Goal: Information Seeking & Learning: Learn about a topic

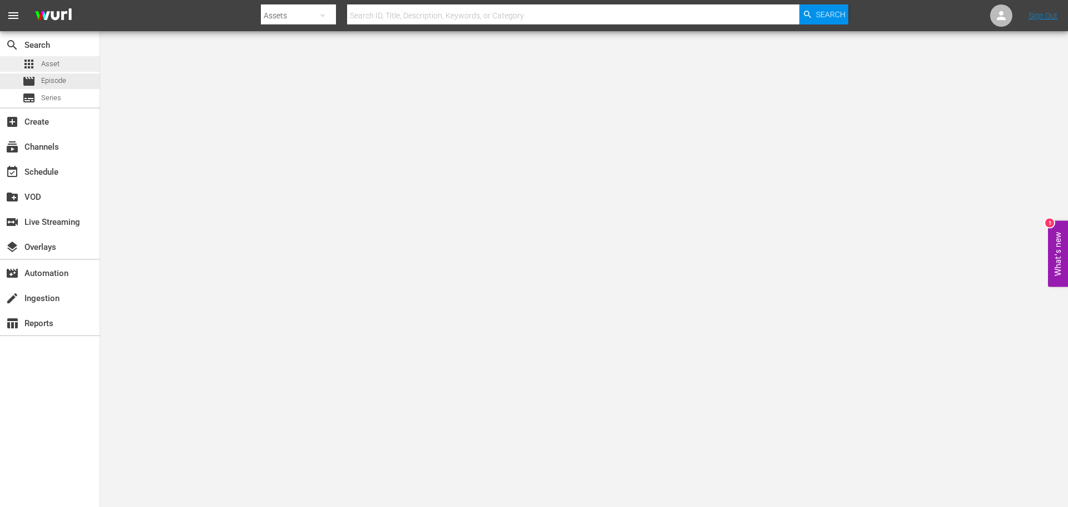
click at [63, 65] on div "apps Asset" at bounding box center [50, 64] width 100 height 16
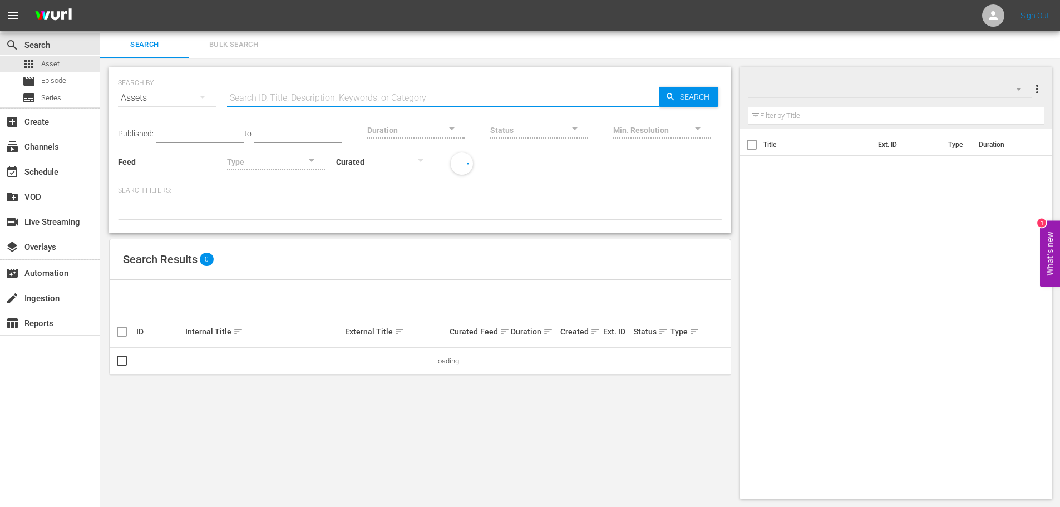
click at [255, 96] on input "text" at bounding box center [443, 98] width 432 height 27
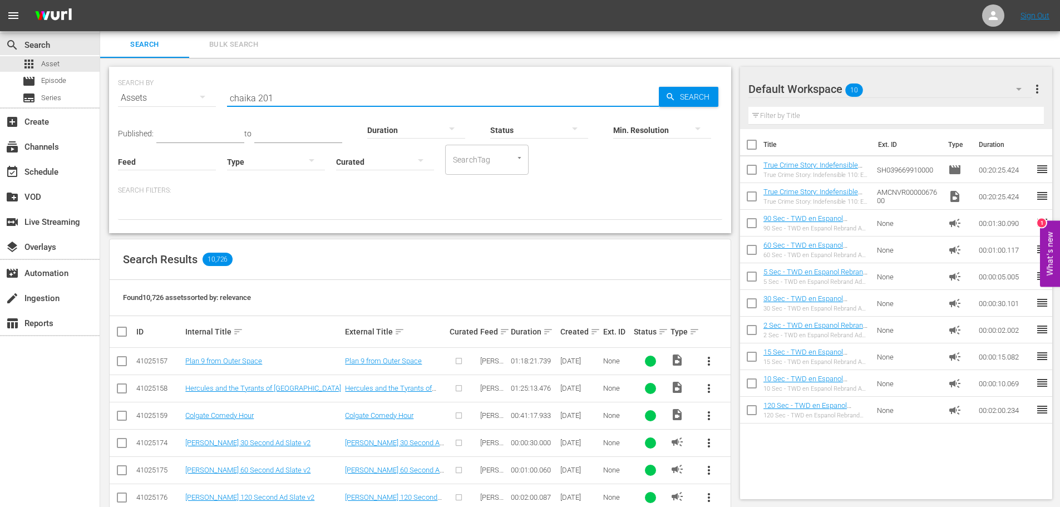
type input "chaika 201"
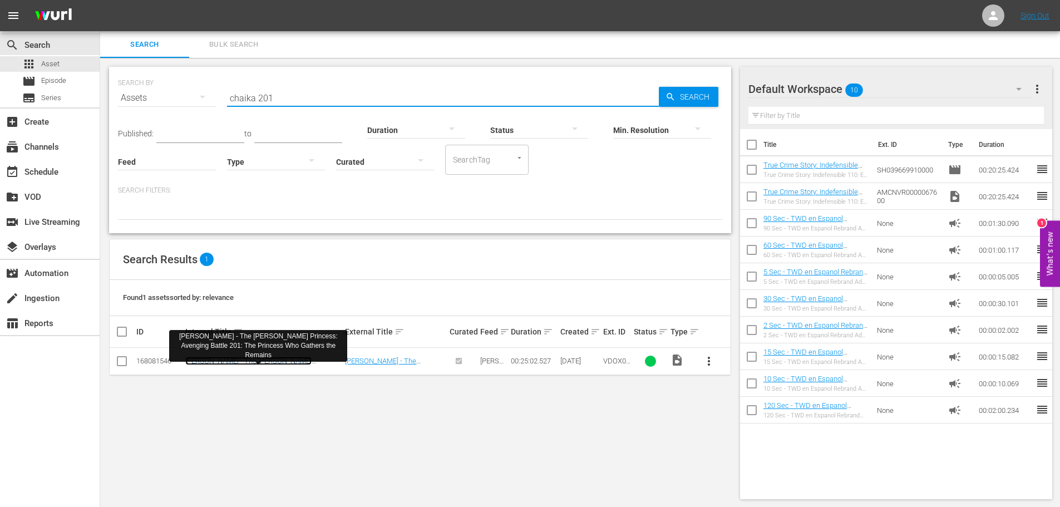
click at [306, 362] on link "[PERSON_NAME] - The [PERSON_NAME] Princess: Avenging Battle 201: The Princess W…" at bounding box center [262, 369] width 155 height 25
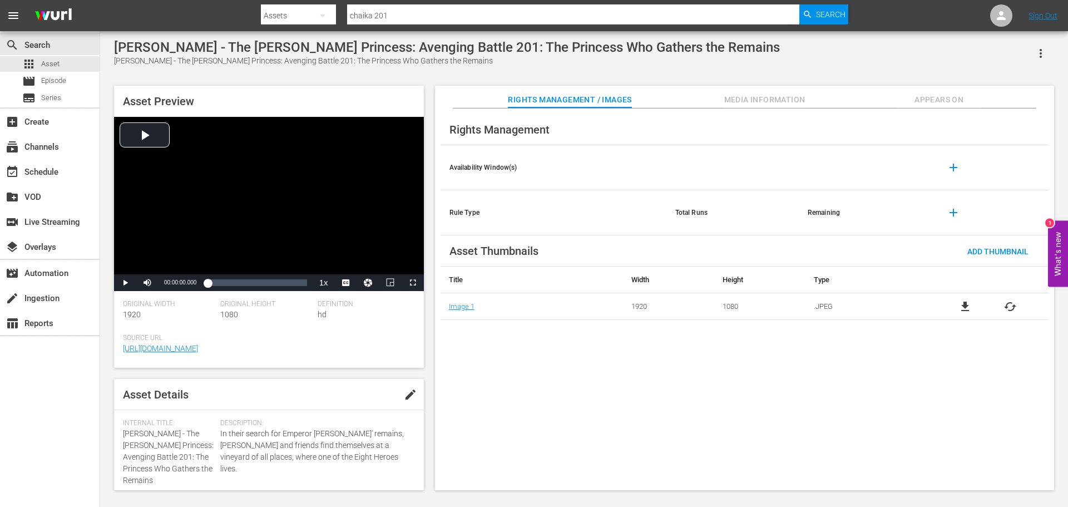
click at [750, 85] on div "Asset Preview Video Player is loading. Play Video Play Mute Current Time 00:00:…" at bounding box center [583, 282] width 951 height 404
click at [750, 110] on div "Rights Management Availability Window(s) add Rule Type Total Runs Remaining add…" at bounding box center [744, 299] width 619 height 382
click at [754, 102] on span "Media Information" at bounding box center [764, 100] width 83 height 14
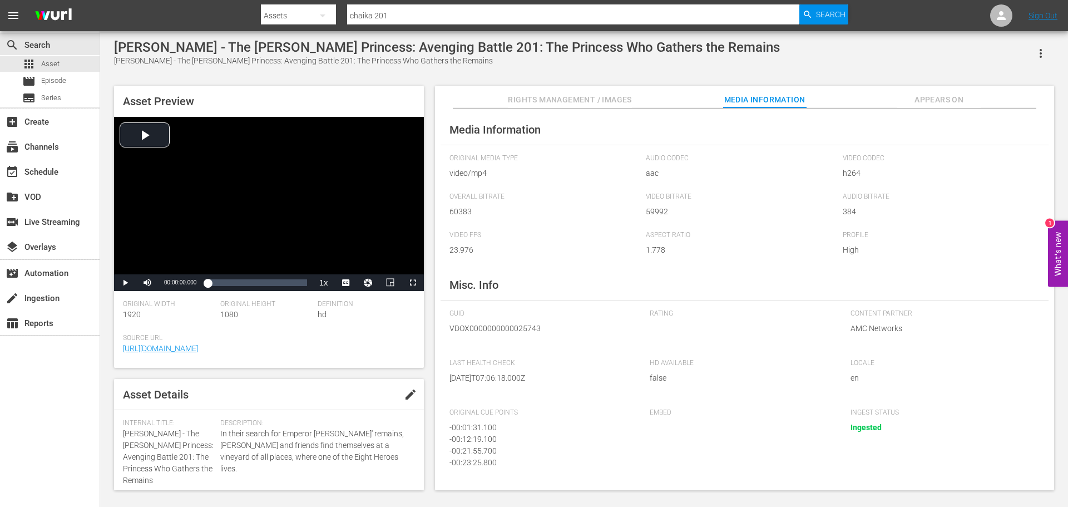
click at [942, 107] on button "Appears On" at bounding box center [938, 97] width 83 height 22
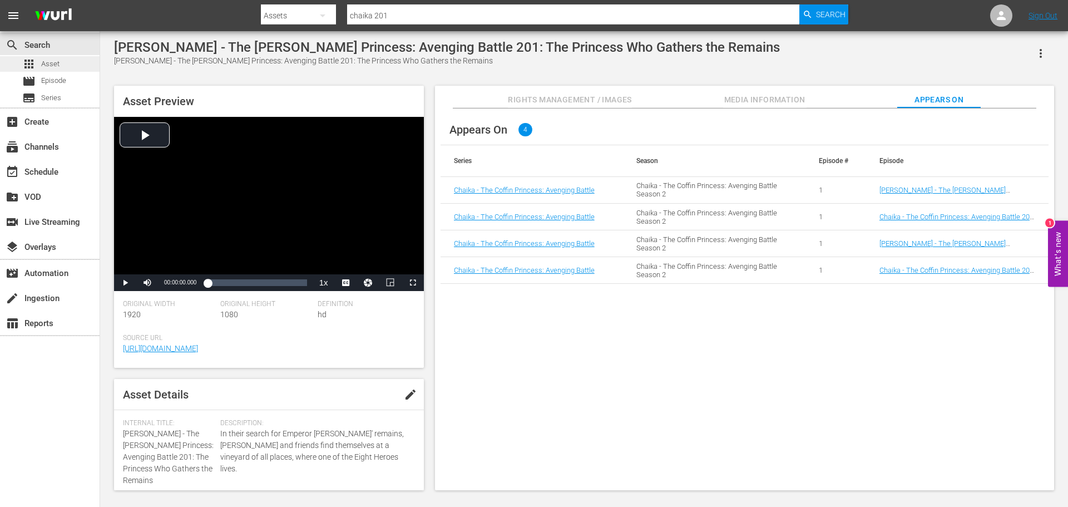
click at [55, 69] on span "Asset" at bounding box center [50, 63] width 18 height 11
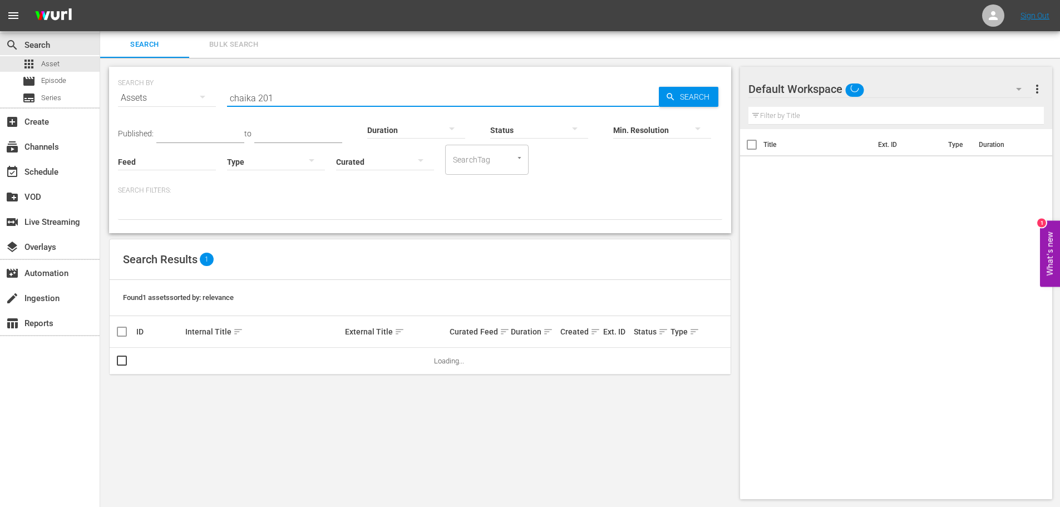
drag, startPoint x: 364, startPoint y: 95, endPoint x: 355, endPoint y: 95, distance: 8.3
click at [355, 95] on input "chaika 201" at bounding box center [443, 98] width 432 height 27
type input "chaika 101"
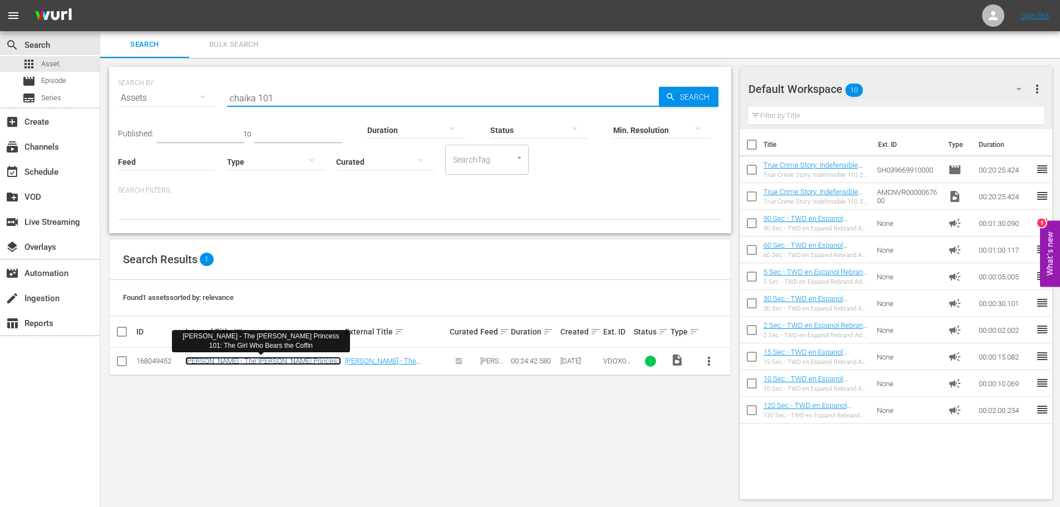
click at [297, 359] on link "[PERSON_NAME] - The [PERSON_NAME] Princess 101: The Girl Who Bears the Coffin" at bounding box center [263, 365] width 156 height 17
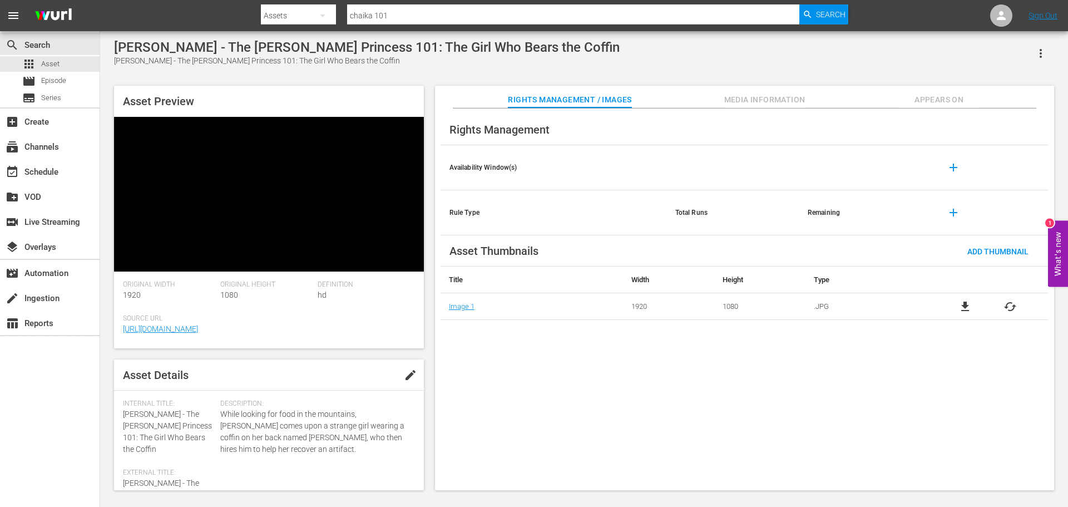
click at [745, 105] on span "Media Information" at bounding box center [764, 100] width 83 height 14
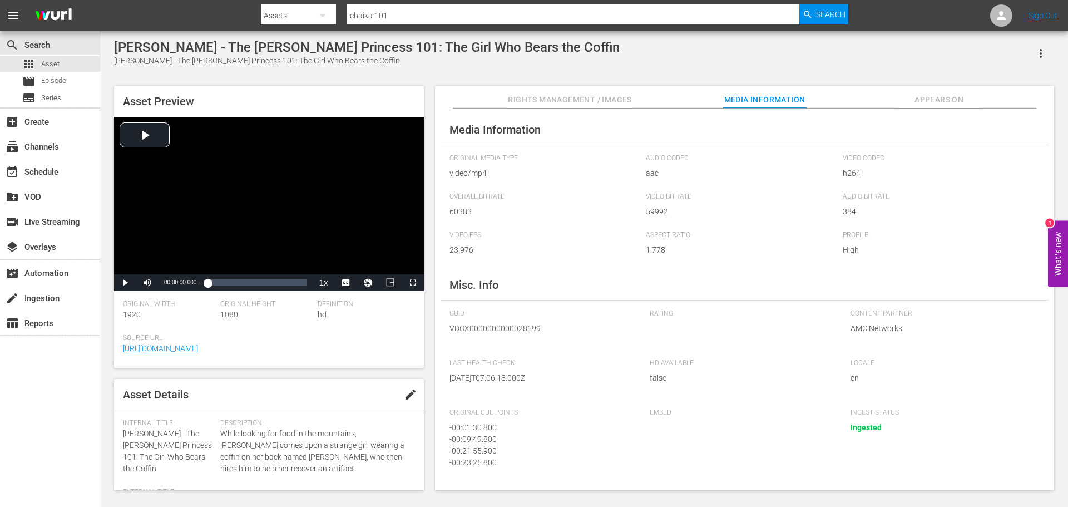
click at [603, 103] on span "Rights Management / Images" at bounding box center [569, 100] width 123 height 14
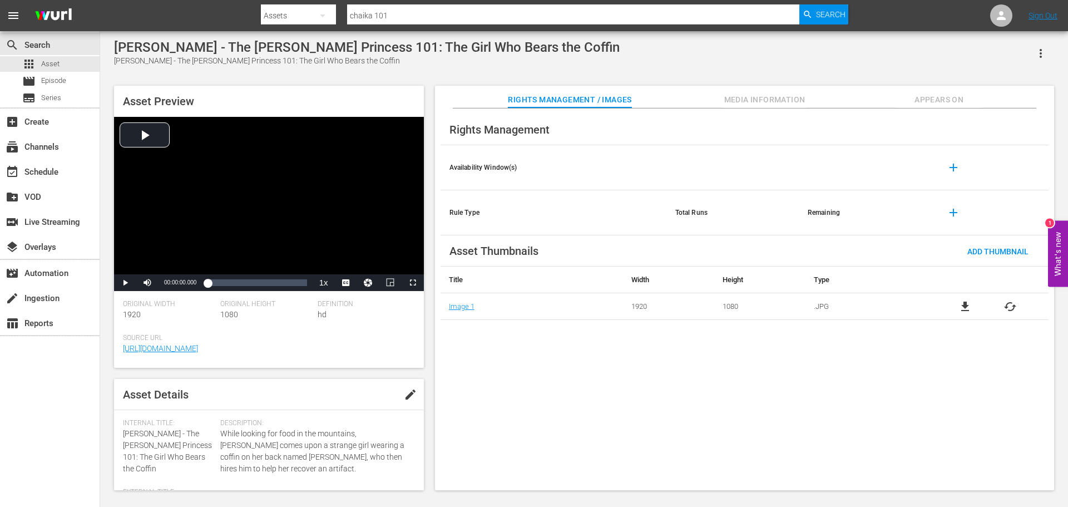
click at [746, 92] on button "Media Information" at bounding box center [764, 97] width 83 height 22
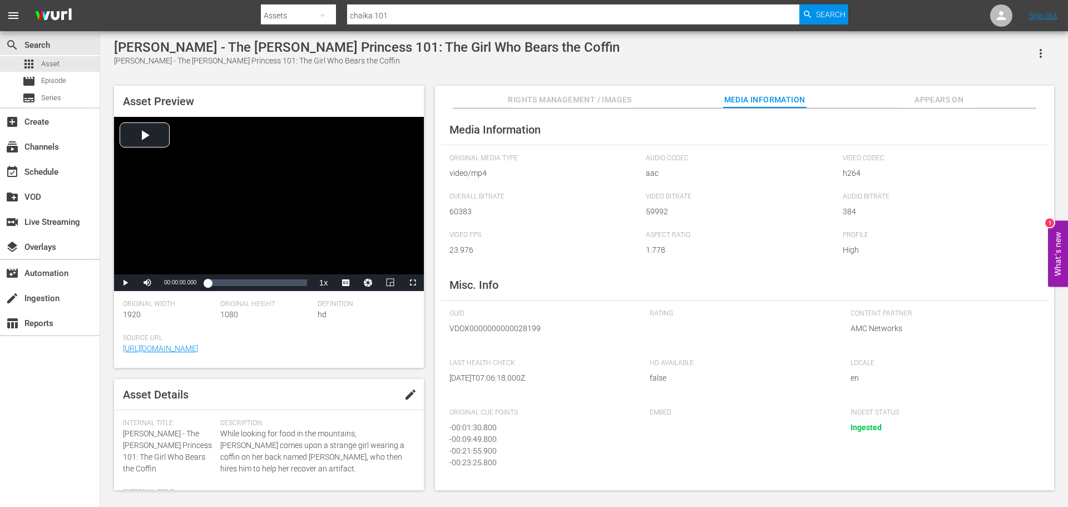
click at [72, 62] on div "apps Asset" at bounding box center [50, 64] width 100 height 16
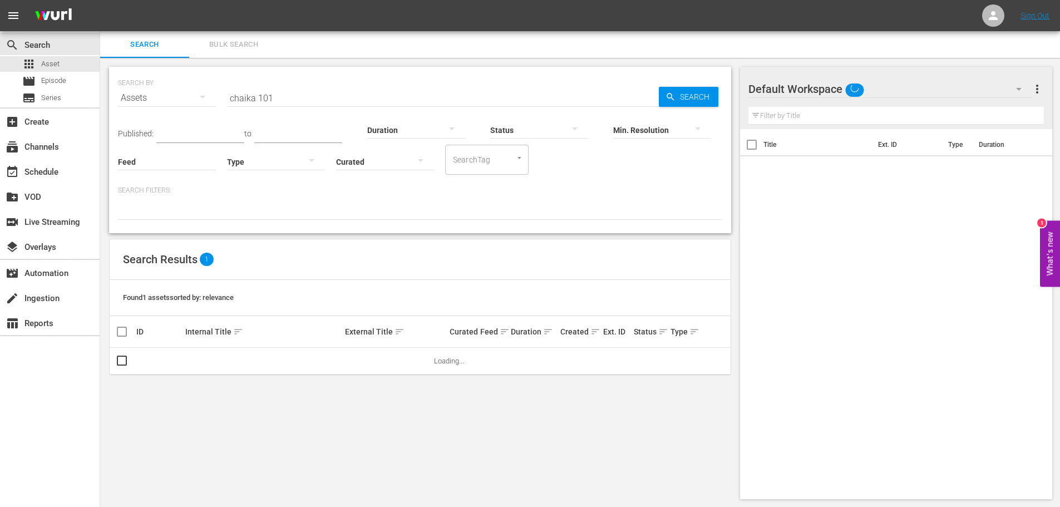
drag, startPoint x: 297, startPoint y: 100, endPoint x: 180, endPoint y: 80, distance: 118.4
click at [181, 78] on div "SEARCH BY Search By Assets Search ID, Title, Description, Keywords, or Category…" at bounding box center [420, 91] width 604 height 40
